Goal: Transaction & Acquisition: Purchase product/service

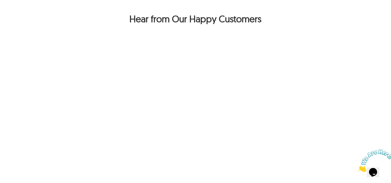
scroll to position [428, 0]
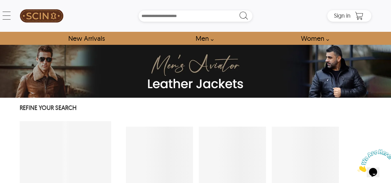
select select "********"
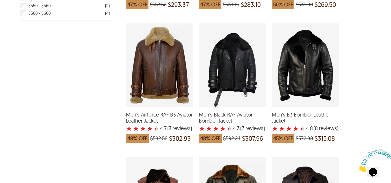
scroll to position [249, 0]
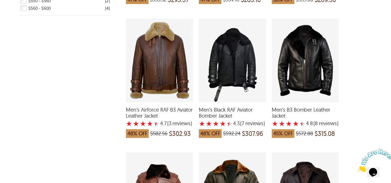
click at [154, 83] on div "Men's Airforce RAF B3 Aviator Leather Jacket with a 4.666666666666667 Star Rati…" at bounding box center [159, 61] width 67 height 84
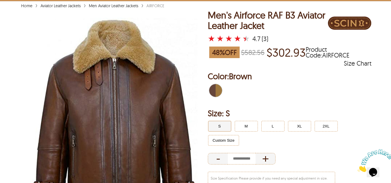
scroll to position [65, 0]
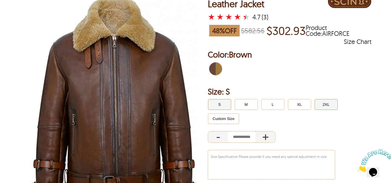
click at [327, 105] on button "2XL" at bounding box center [326, 104] width 23 height 11
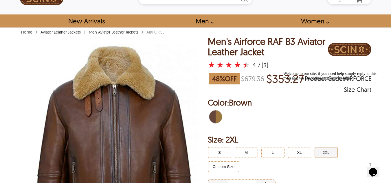
scroll to position [17, 0]
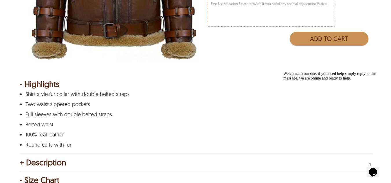
scroll to position [218, 0]
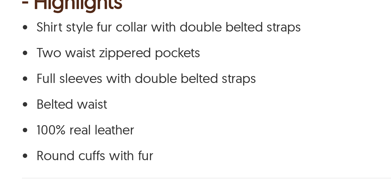
click at [34, 98] on div "Shirt style fur collar with double belted straps Two waist zippered pockets Ful…" at bounding box center [195, 120] width 351 height 56
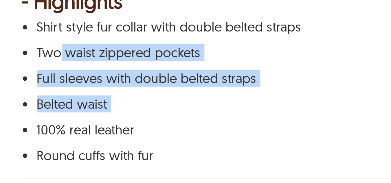
drag, startPoint x: 34, startPoint y: 98, endPoint x: 65, endPoint y: 129, distance: 44.1
click at [65, 129] on div "Shirt style fur collar with double belted straps Two waist zippered pockets Ful…" at bounding box center [195, 120] width 351 height 56
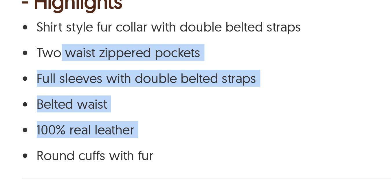
click at [65, 129] on div "Shirt style fur collar with double belted straps Two waist zippered pockets Ful…" at bounding box center [195, 120] width 351 height 56
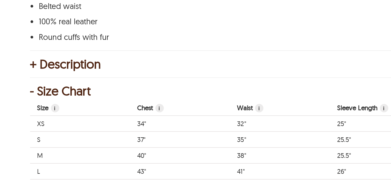
scroll to position [276, 0]
click at [44, 107] on div "+ Description" at bounding box center [196, 105] width 352 height 6
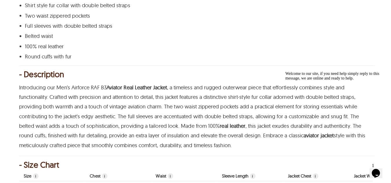
scroll to position [327, 0]
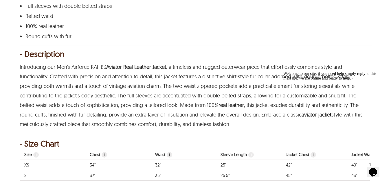
drag, startPoint x: 196, startPoint y: 71, endPoint x: 216, endPoint y: 127, distance: 59.5
click at [216, 127] on p "Introducing our Men’s Airforce RAF B3 Aviator Real Leather Jacket , a timeless …" at bounding box center [195, 95] width 351 height 67
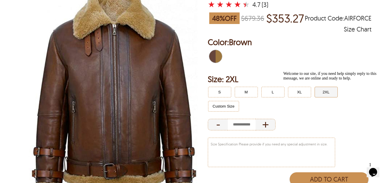
scroll to position [81, 0]
